Goal: Register for event/course

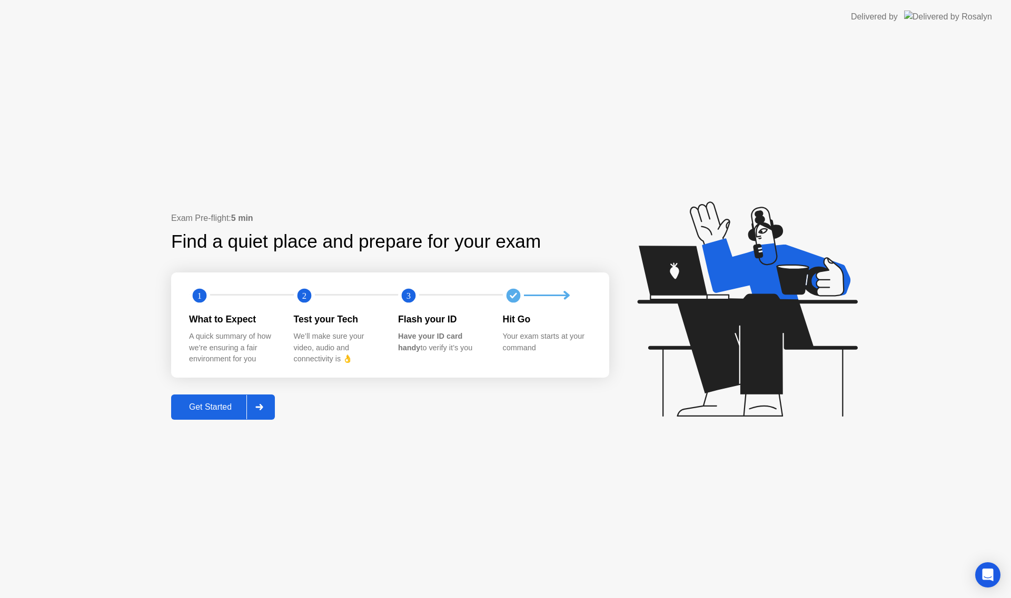
click at [215, 407] on div "Get Started" at bounding box center [210, 407] width 72 height 9
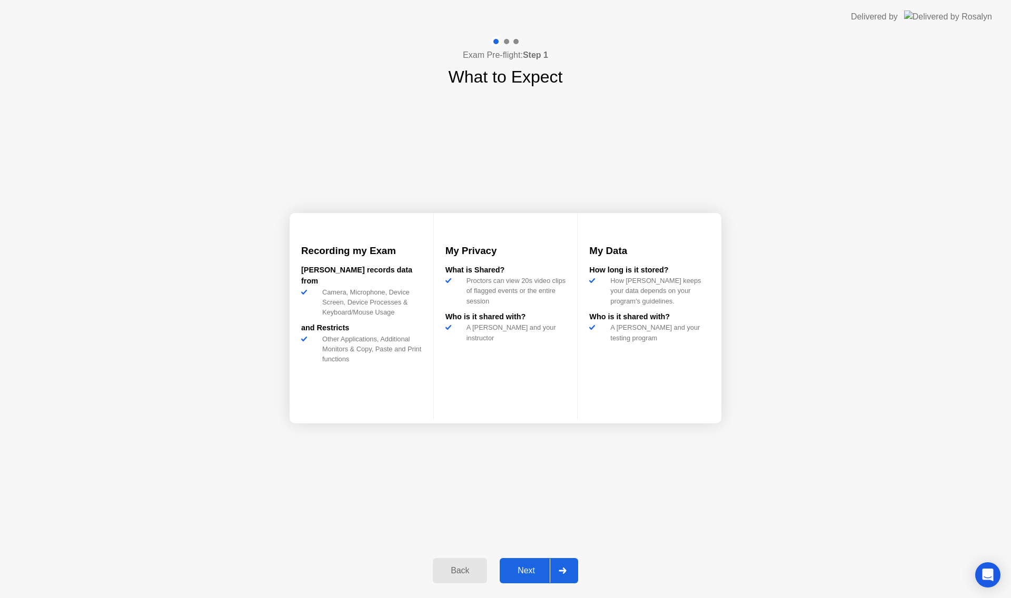
click at [524, 573] on div "Next" at bounding box center [526, 570] width 47 height 9
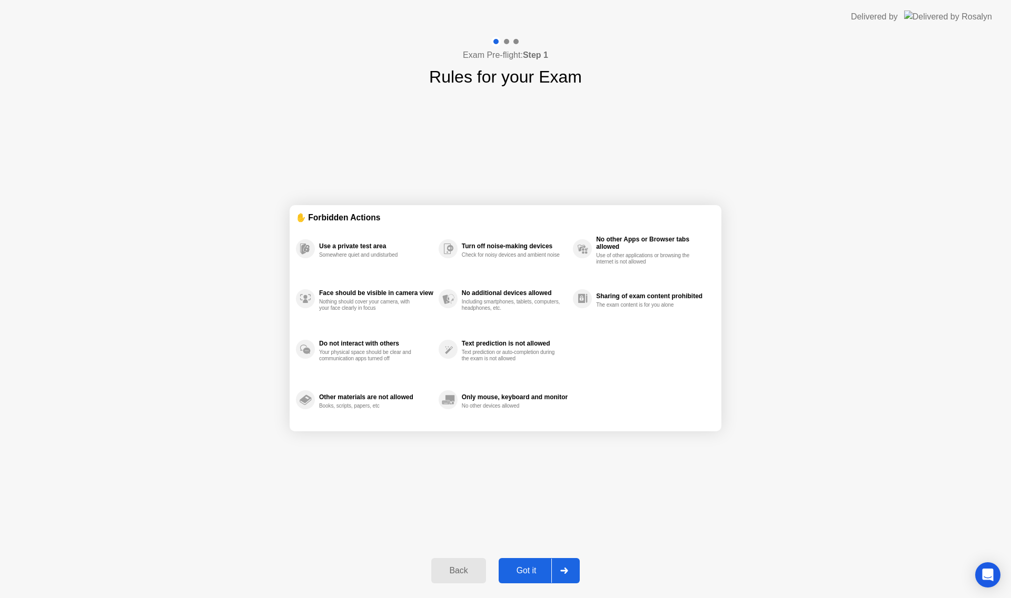
click at [533, 570] on div "Got it" at bounding box center [526, 570] width 49 height 9
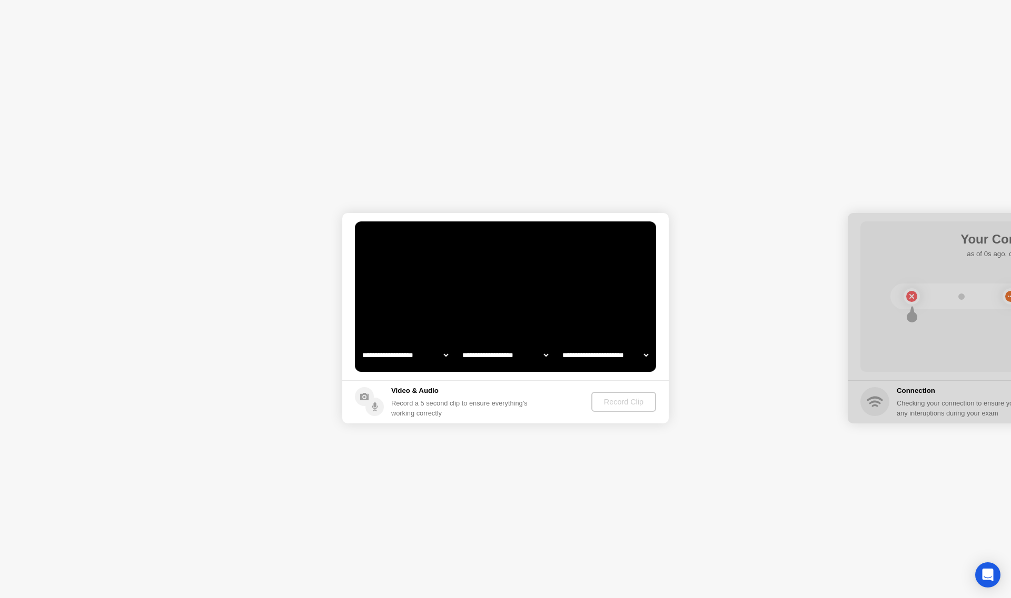
select select "**********"
select select "*******"
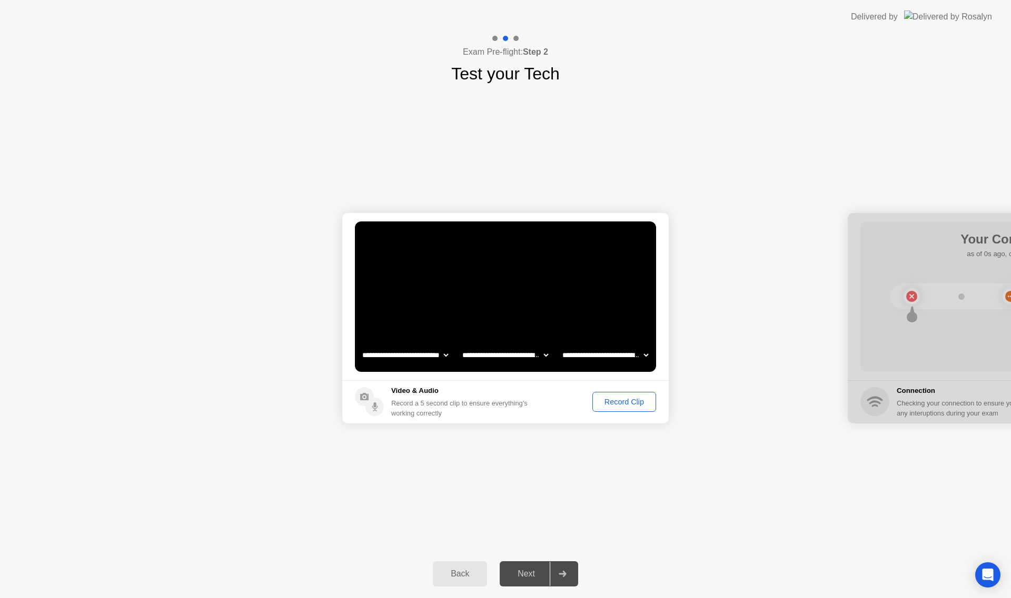
click at [611, 406] on div "Record Clip" at bounding box center [624, 402] width 56 height 8
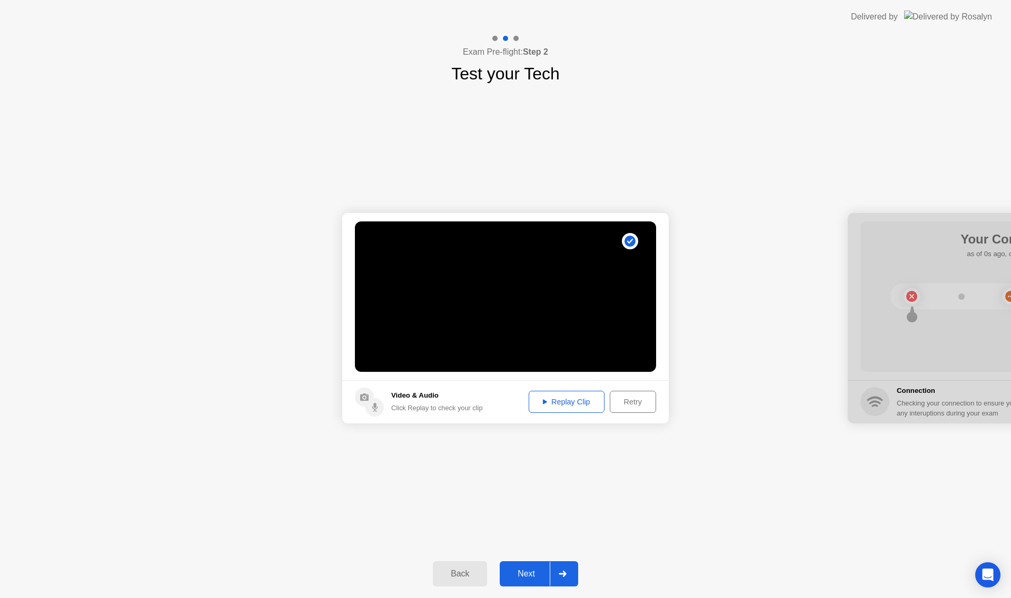
click at [554, 400] on div "Replay Clip" at bounding box center [566, 402] width 68 height 8
click at [527, 578] on div "Next" at bounding box center [526, 574] width 47 height 9
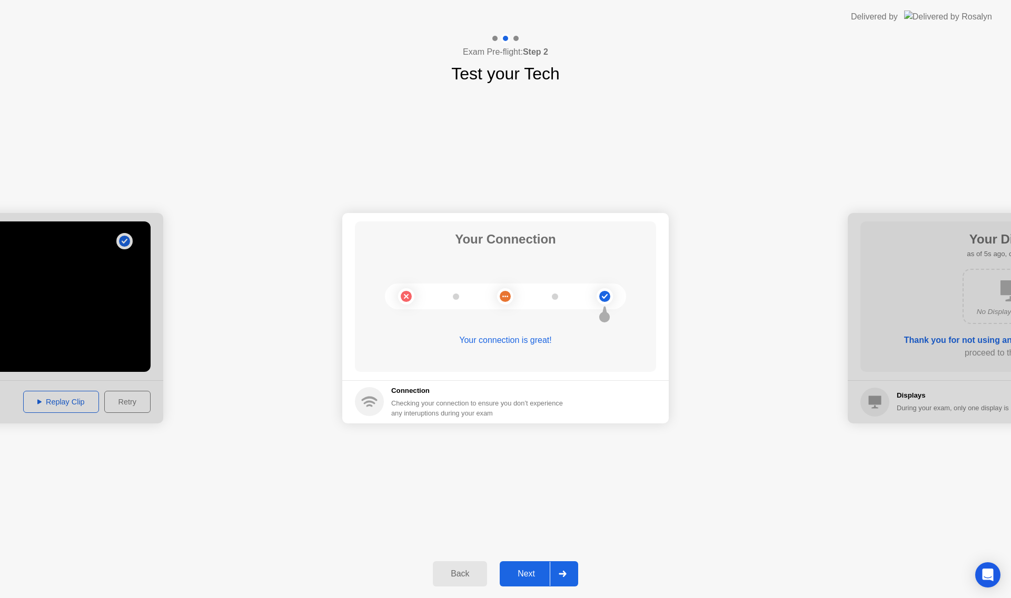
click at [527, 573] on div "Next" at bounding box center [526, 574] width 47 height 9
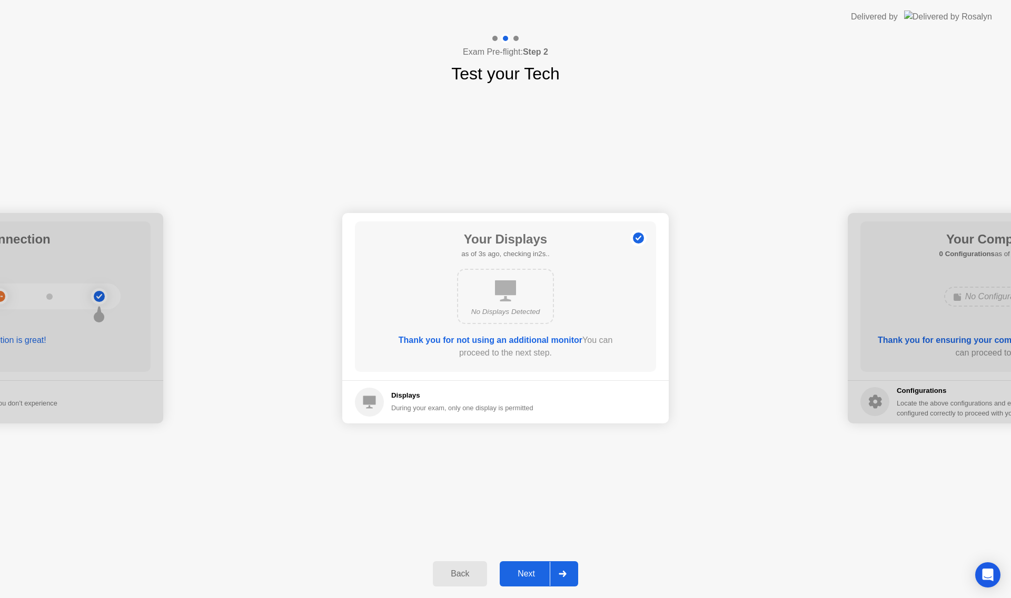
click at [529, 570] on div "Next" at bounding box center [526, 574] width 47 height 9
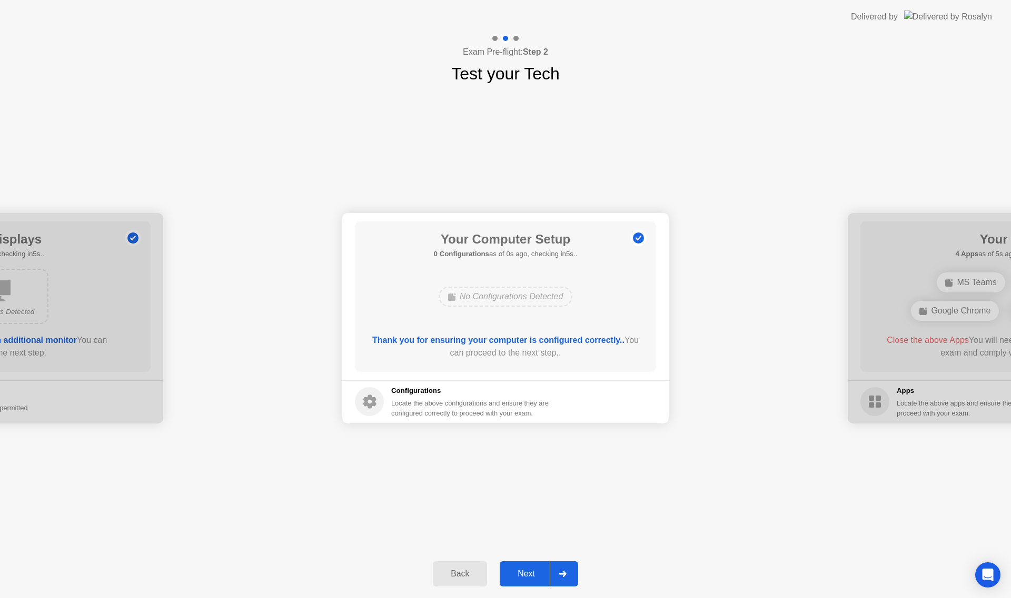
click at [532, 581] on button "Next" at bounding box center [539, 574] width 78 height 25
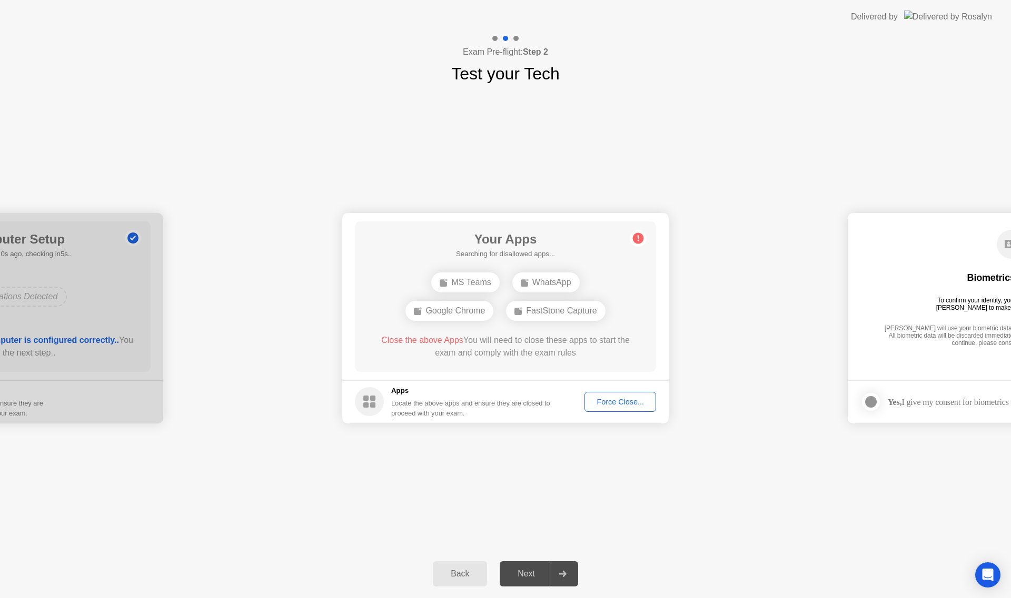
click at [617, 406] on div "Force Close..." at bounding box center [620, 402] width 64 height 8
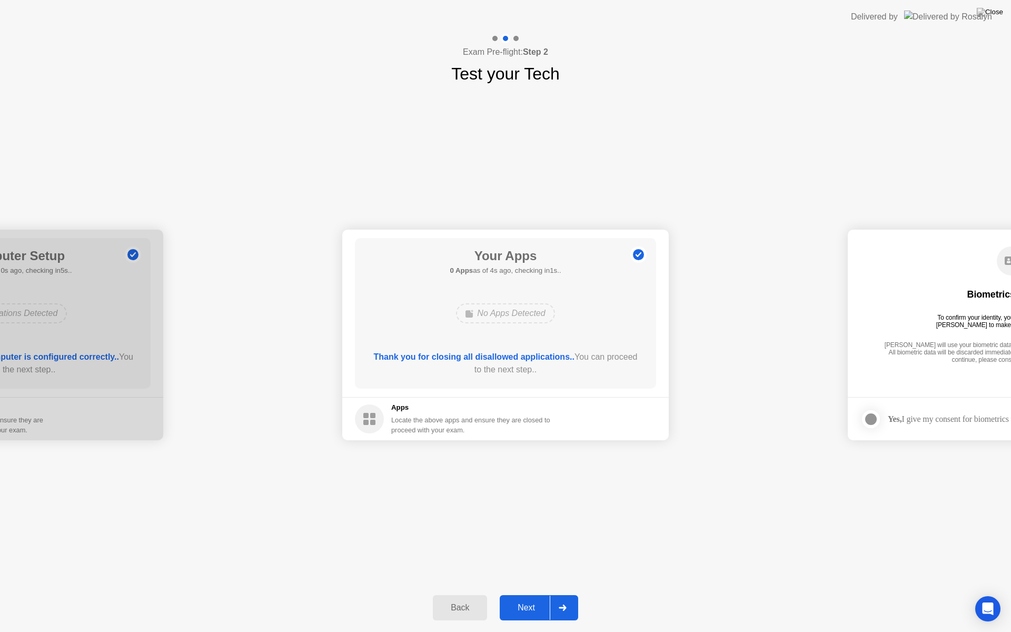
click at [528, 598] on div "Next" at bounding box center [526, 607] width 47 height 9
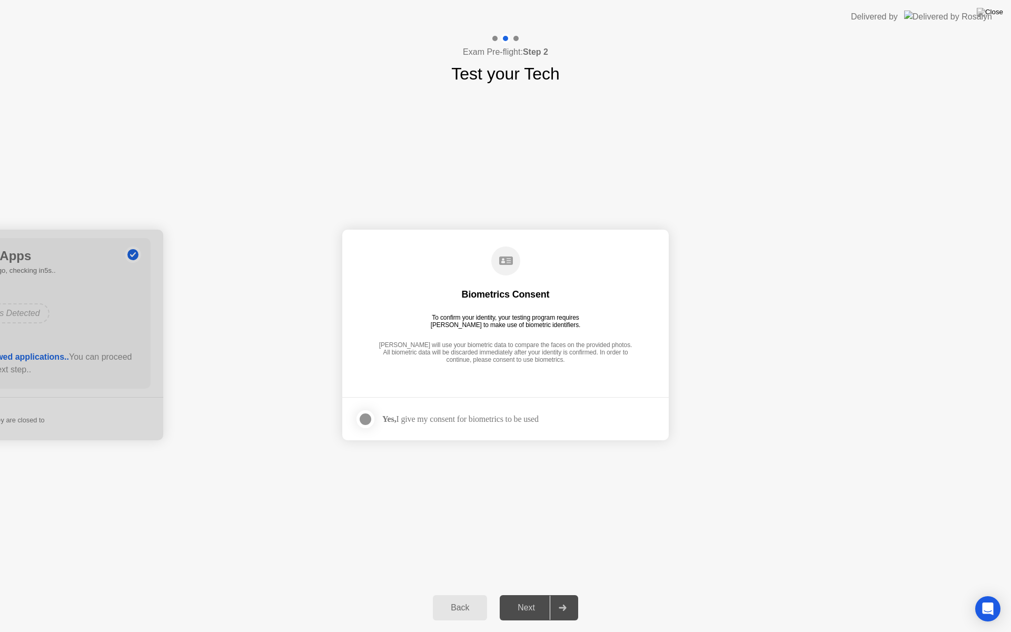
click at [531, 598] on div "Next" at bounding box center [526, 607] width 47 height 9
click at [1007, 0] on header "Delivered by" at bounding box center [505, 17] width 1011 height 34
click at [364, 420] on div at bounding box center [365, 419] width 13 height 13
click at [522, 598] on div "Next" at bounding box center [526, 607] width 47 height 9
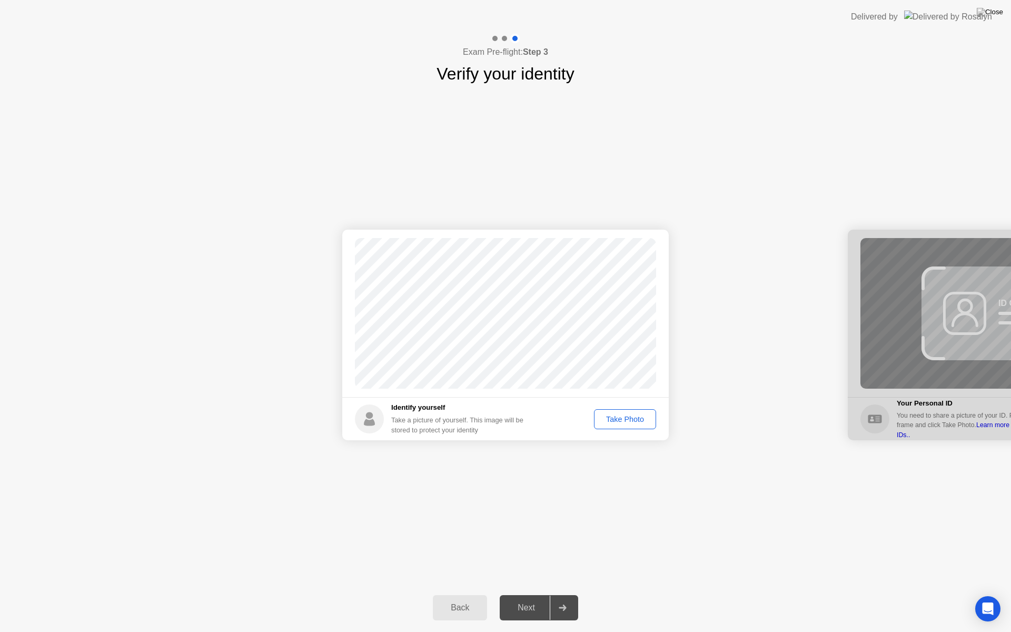
click at [623, 418] on div "Take Photo" at bounding box center [624, 419] width 55 height 8
click at [526, 598] on div "Next" at bounding box center [526, 607] width 47 height 9
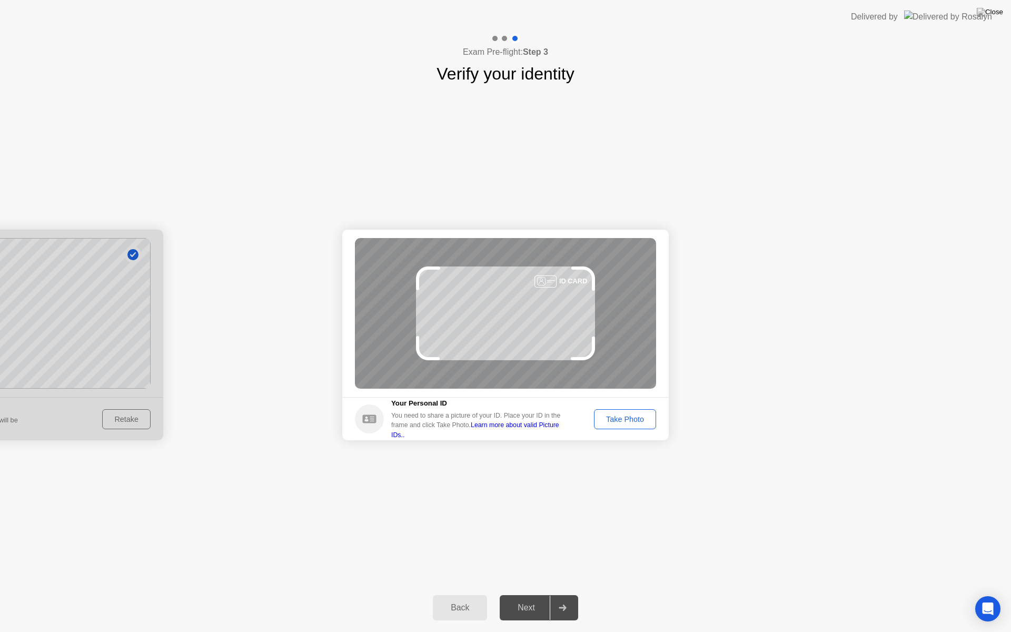
click at [634, 416] on div "Take Photo" at bounding box center [624, 419] width 55 height 8
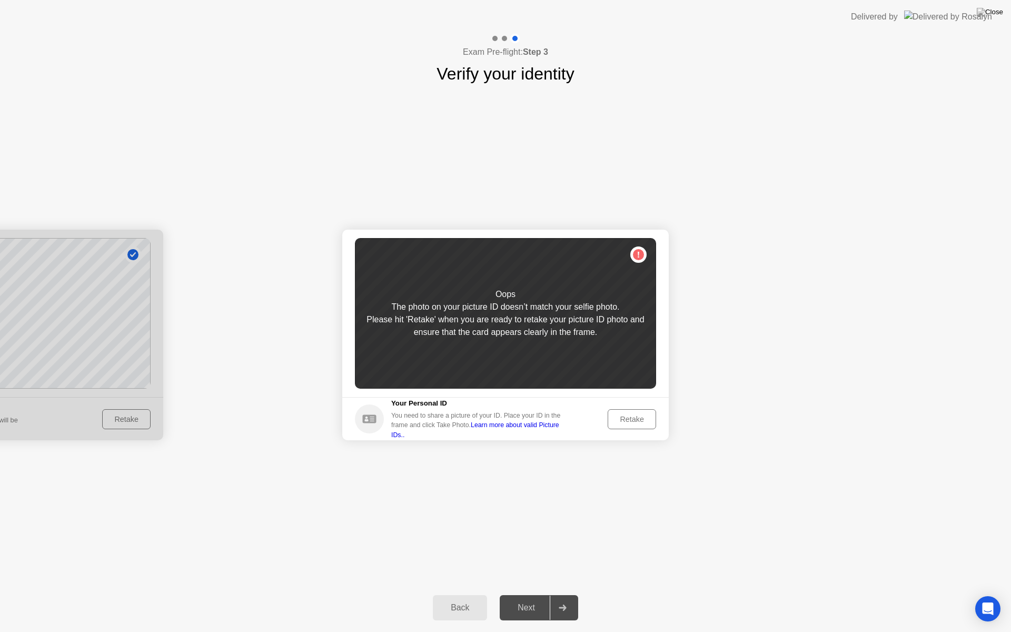
click at [634, 420] on div "Retake" at bounding box center [631, 419] width 41 height 8
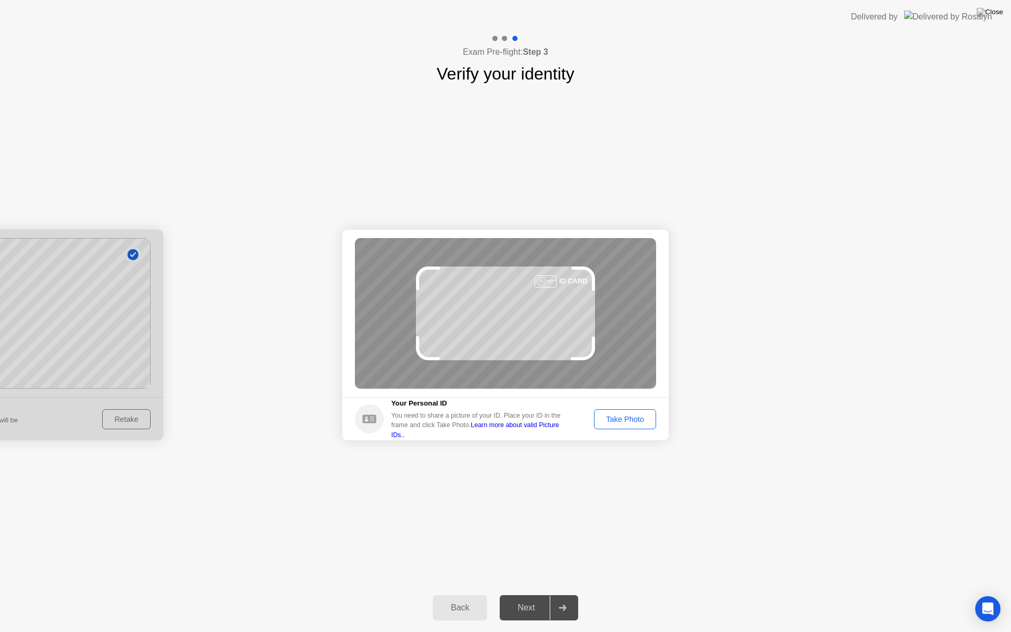
click at [634, 420] on div "Take Photo" at bounding box center [624, 419] width 55 height 8
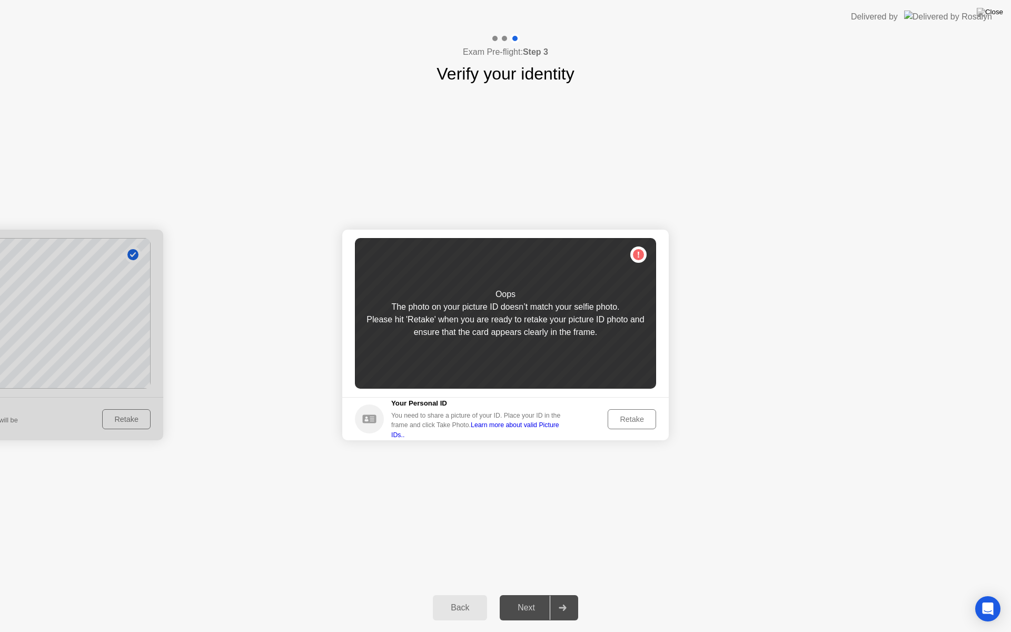
click at [635, 254] on div "Oops The photo on your picture ID doesn’t match your selfie photo. Please hit '…" at bounding box center [505, 313] width 301 height 151
click at [456, 598] on div "Back" at bounding box center [460, 607] width 48 height 9
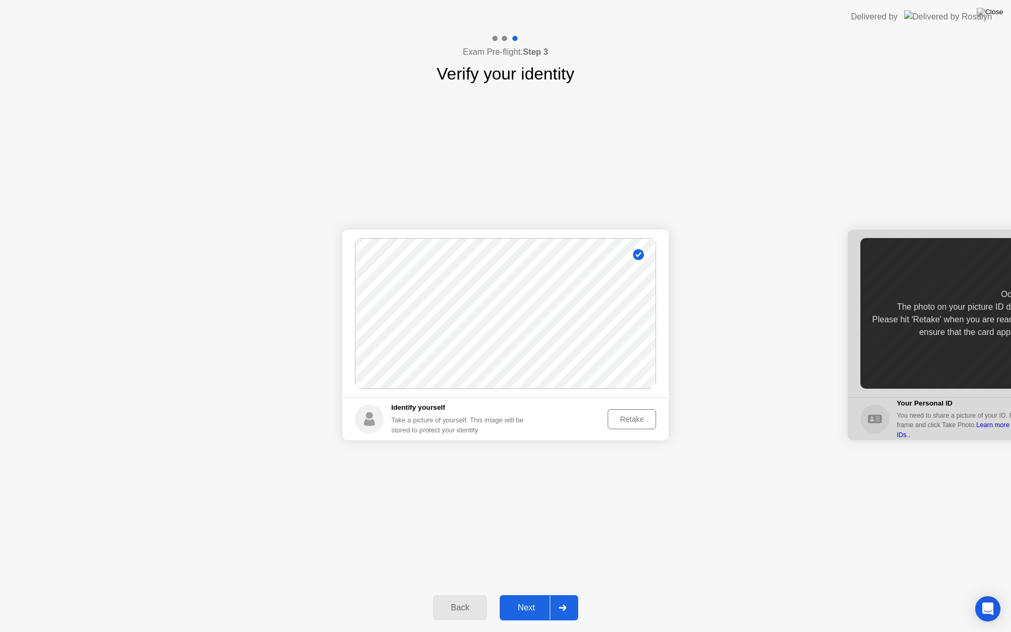
click at [622, 422] on div "Retake" at bounding box center [631, 419] width 41 height 8
click at [622, 422] on div "Take Photo" at bounding box center [624, 419] width 55 height 8
click at [528, 598] on div "Next" at bounding box center [526, 607] width 47 height 9
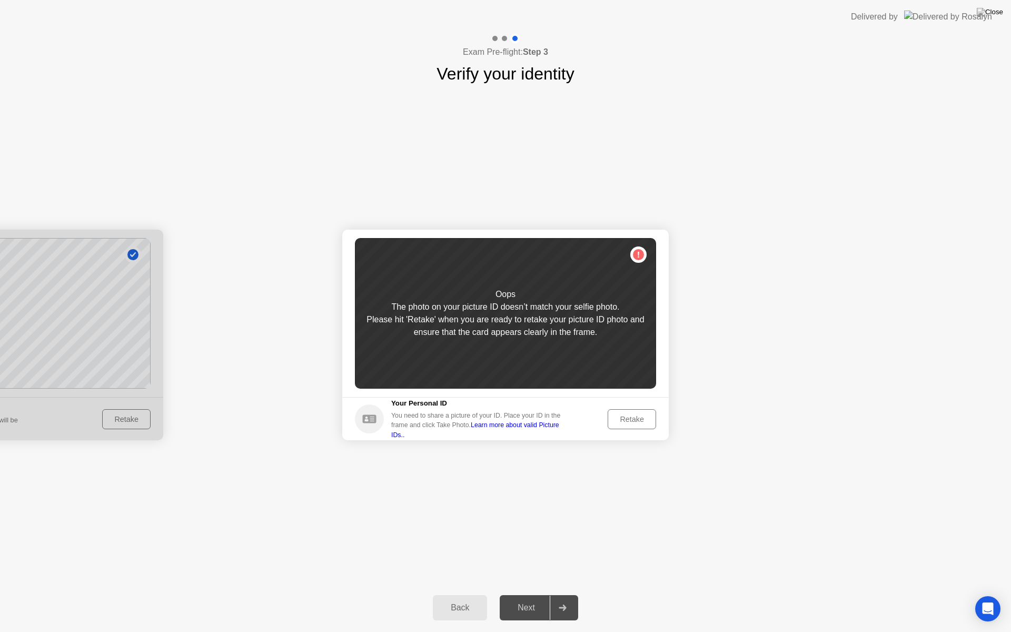
click at [631, 415] on div "Retake" at bounding box center [631, 419] width 41 height 8
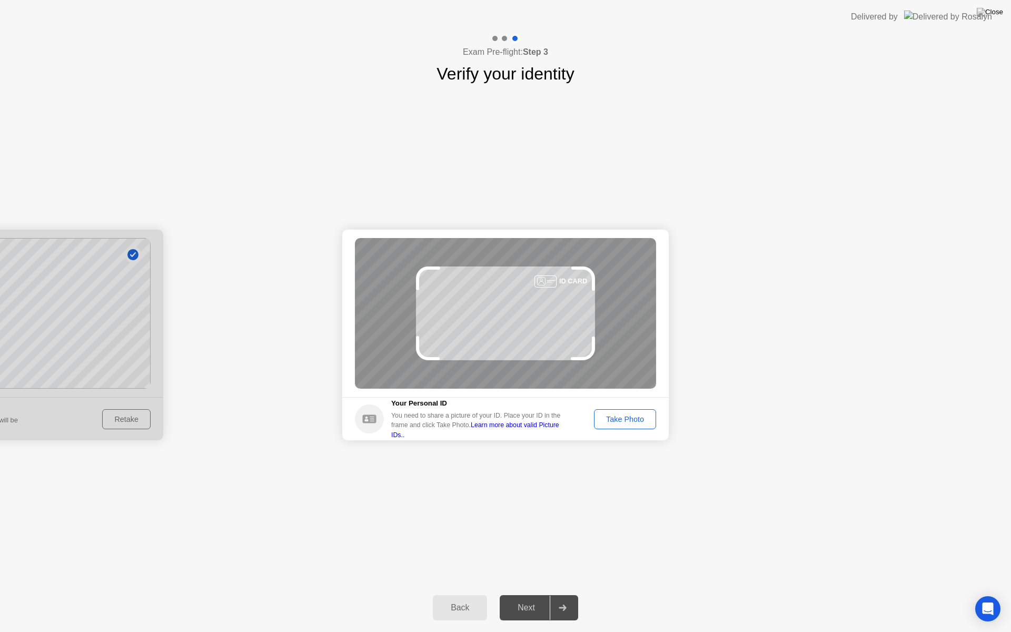
click at [631, 415] on div "Take Photo" at bounding box center [624, 419] width 55 height 8
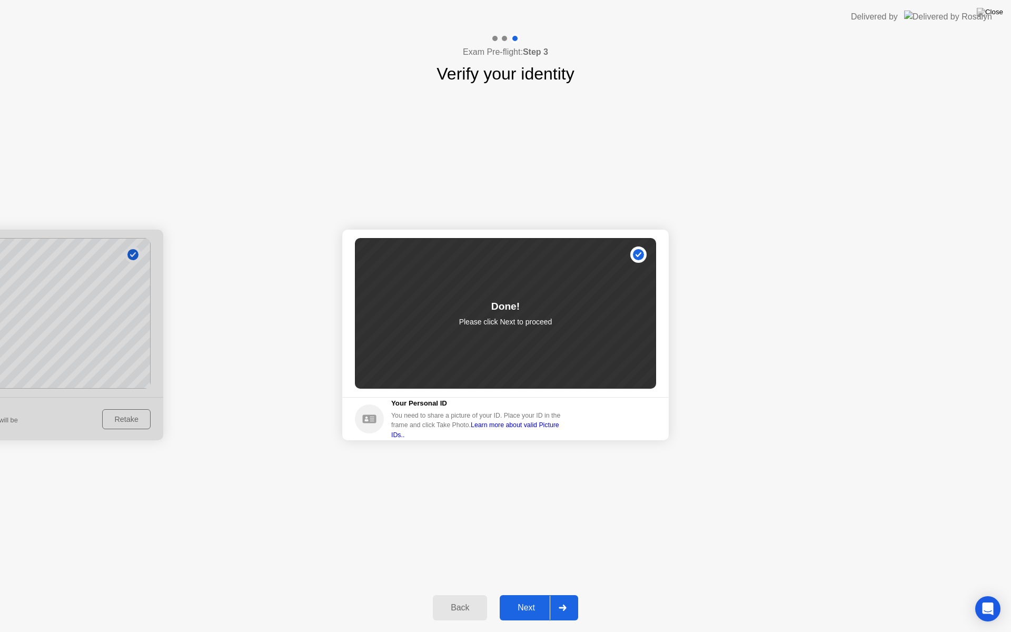
click at [530, 598] on div "Next" at bounding box center [526, 607] width 47 height 9
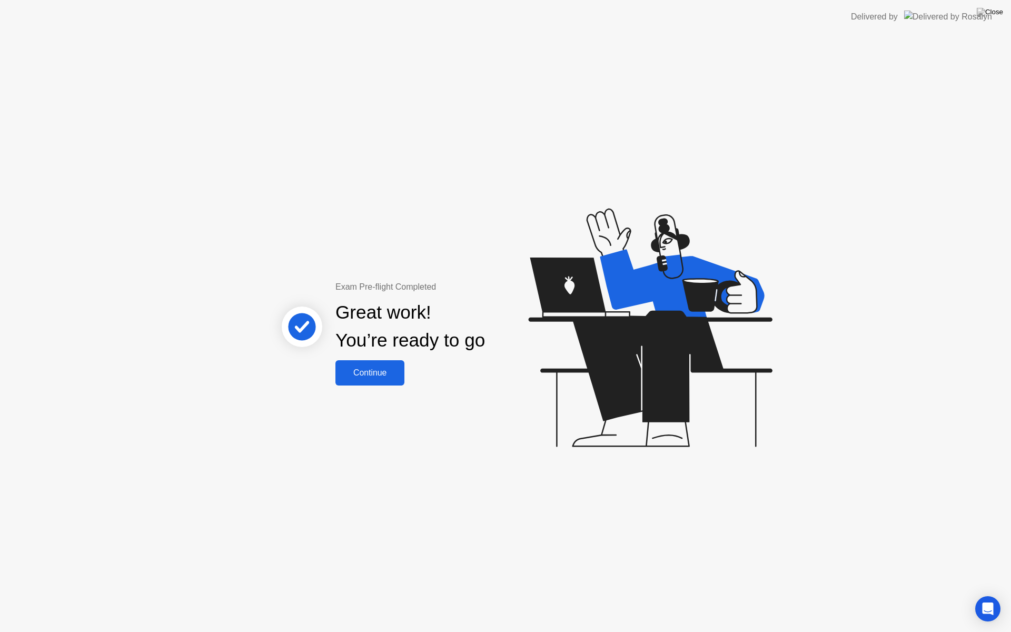
click at [364, 381] on button "Continue" at bounding box center [369, 372] width 69 height 25
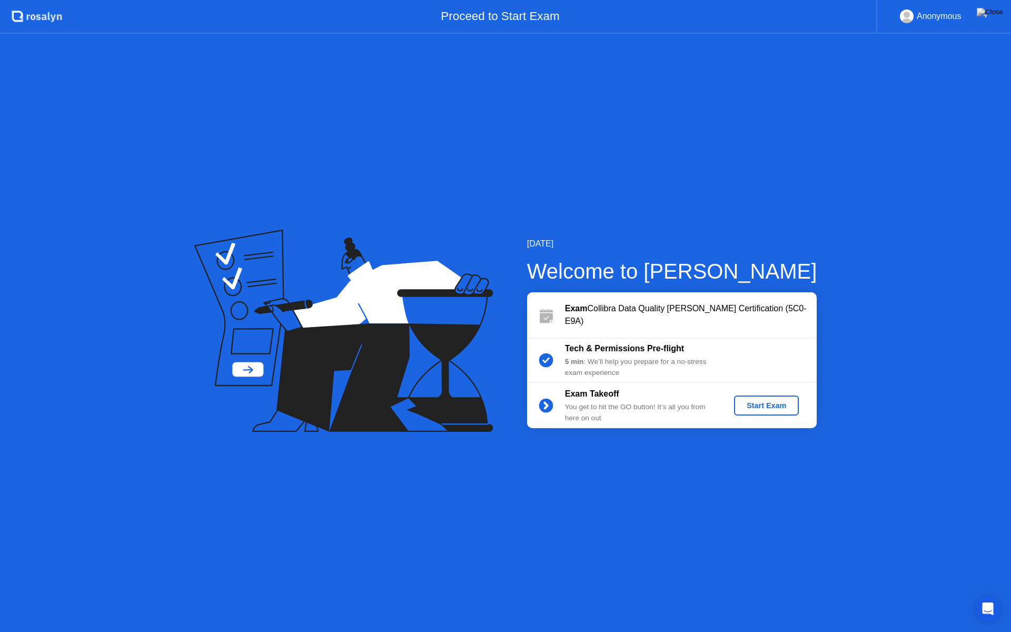
click at [762, 404] on div "Start Exam" at bounding box center [766, 405] width 56 height 8
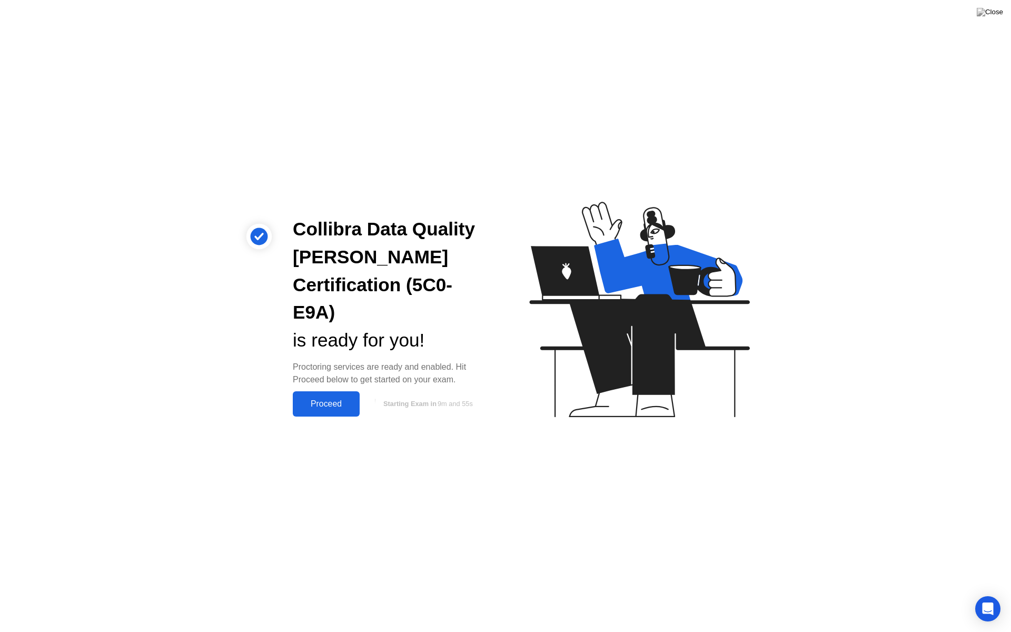
click at [329, 399] on div "Proceed" at bounding box center [326, 403] width 61 height 9
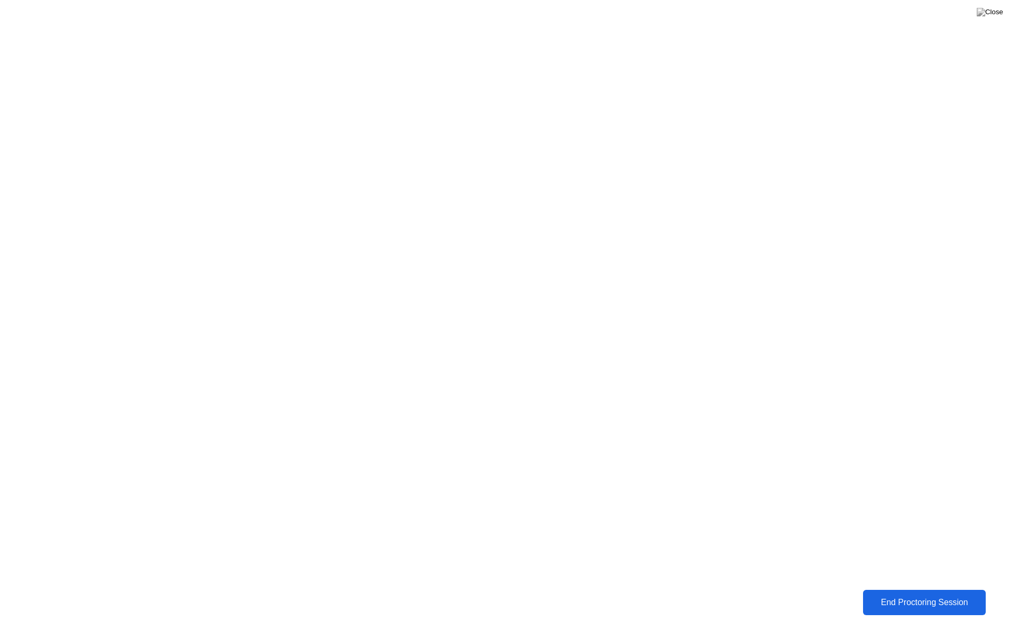
click at [897, 598] on div "End Proctoring Session" at bounding box center [924, 601] width 117 height 9
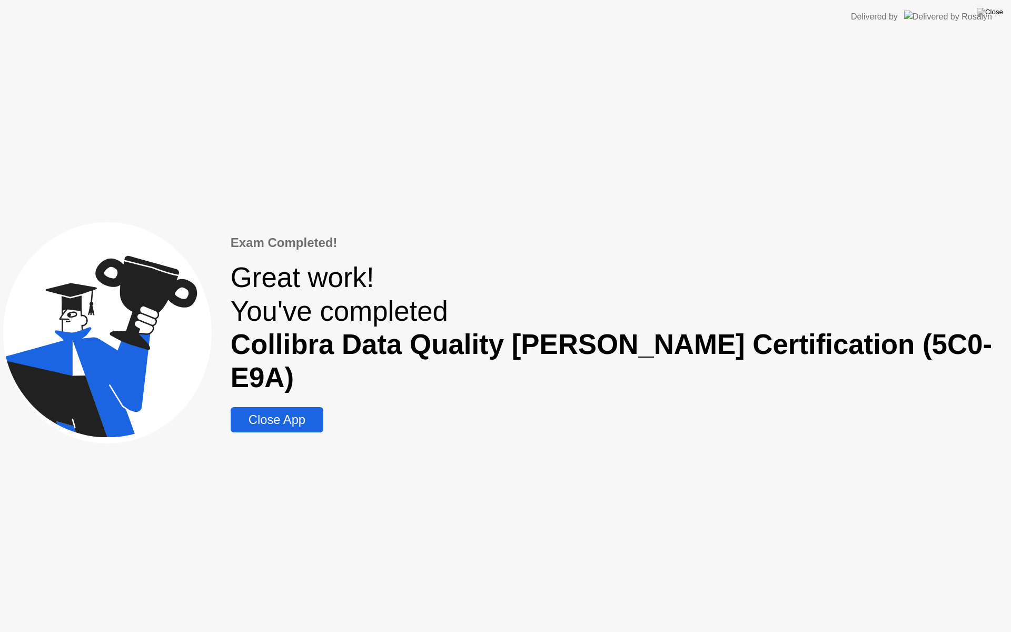
click at [316, 412] on div "Close App" at bounding box center [277, 419] width 86 height 15
